Goal: Use online tool/utility: Utilize a website feature to perform a specific function

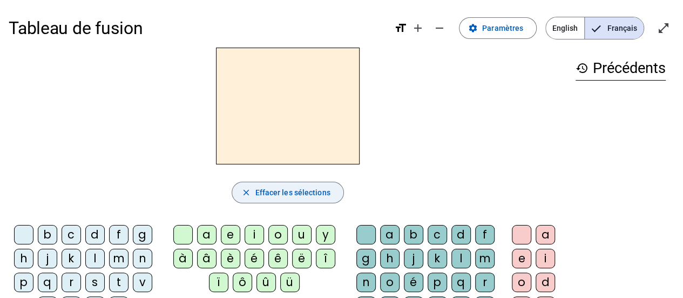
click at [286, 194] on span "Effacer les sélections" at bounding box center [292, 192] width 75 height 13
click at [120, 253] on div "m" at bounding box center [118, 257] width 19 height 19
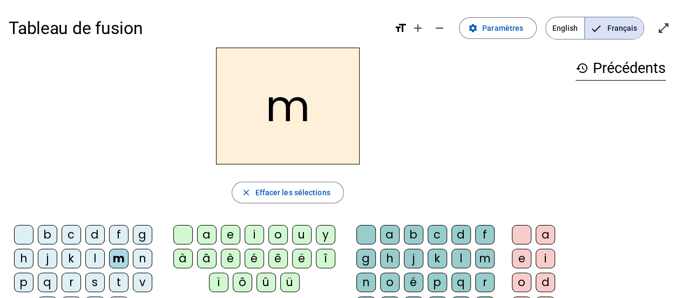
click at [208, 235] on div "a" at bounding box center [206, 234] width 19 height 19
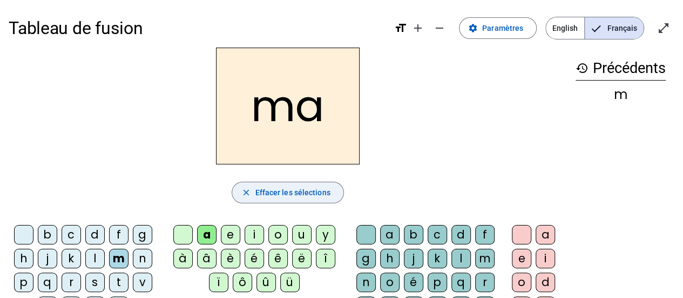
click at [284, 191] on span "Effacer les sélections" at bounding box center [292, 192] width 75 height 13
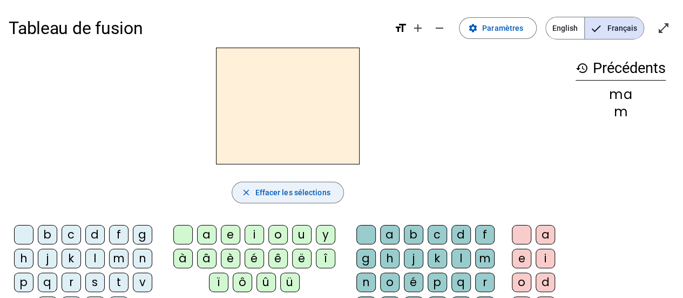
click at [98, 254] on div "l" at bounding box center [94, 257] width 19 height 19
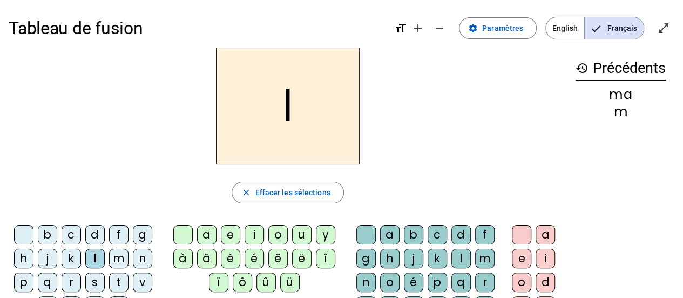
click at [255, 254] on div "é" at bounding box center [254, 257] width 19 height 19
click at [311, 194] on span "Effacer les sélections" at bounding box center [292, 192] width 75 height 13
click at [72, 280] on div "r" at bounding box center [71, 281] width 19 height 19
click at [278, 231] on div "o" at bounding box center [277, 234] width 19 height 19
